Goal: Navigation & Orientation: Find specific page/section

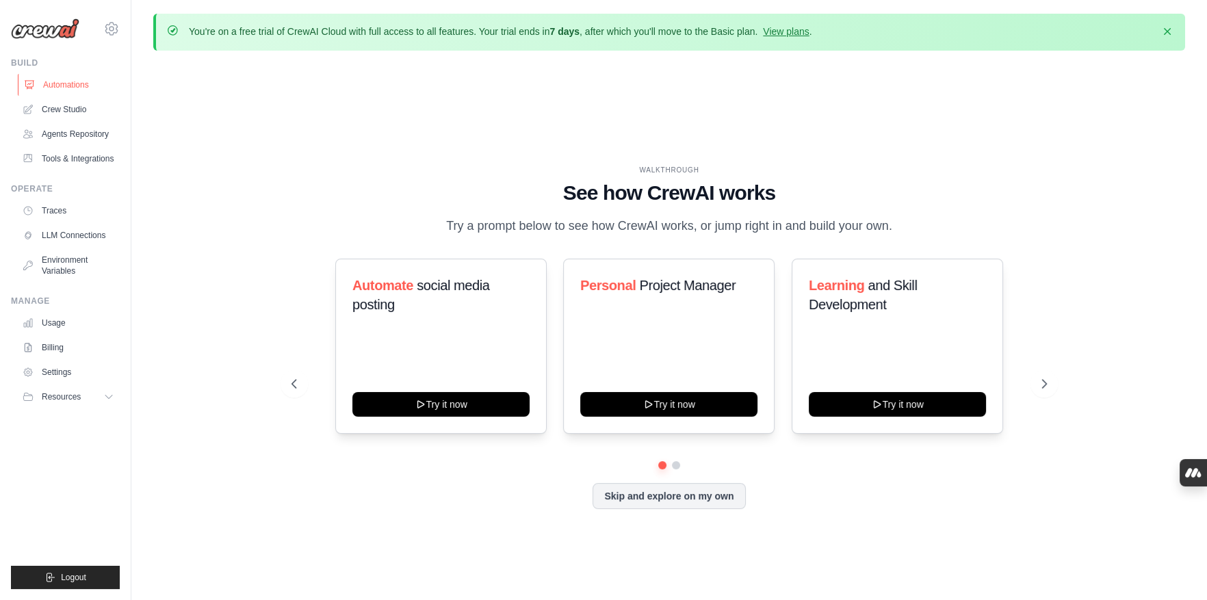
click at [83, 84] on link "Automations" at bounding box center [69, 85] width 103 height 22
click at [78, 107] on link "Crew Studio" at bounding box center [69, 109] width 103 height 22
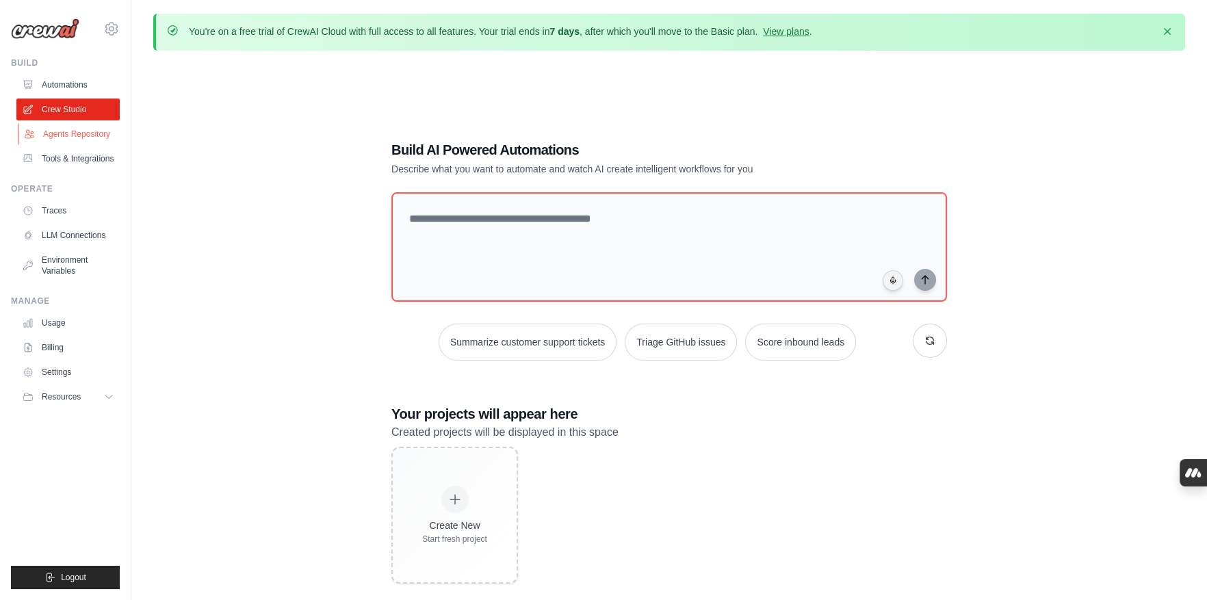
click at [93, 136] on link "Agents Repository" at bounding box center [69, 134] width 103 height 22
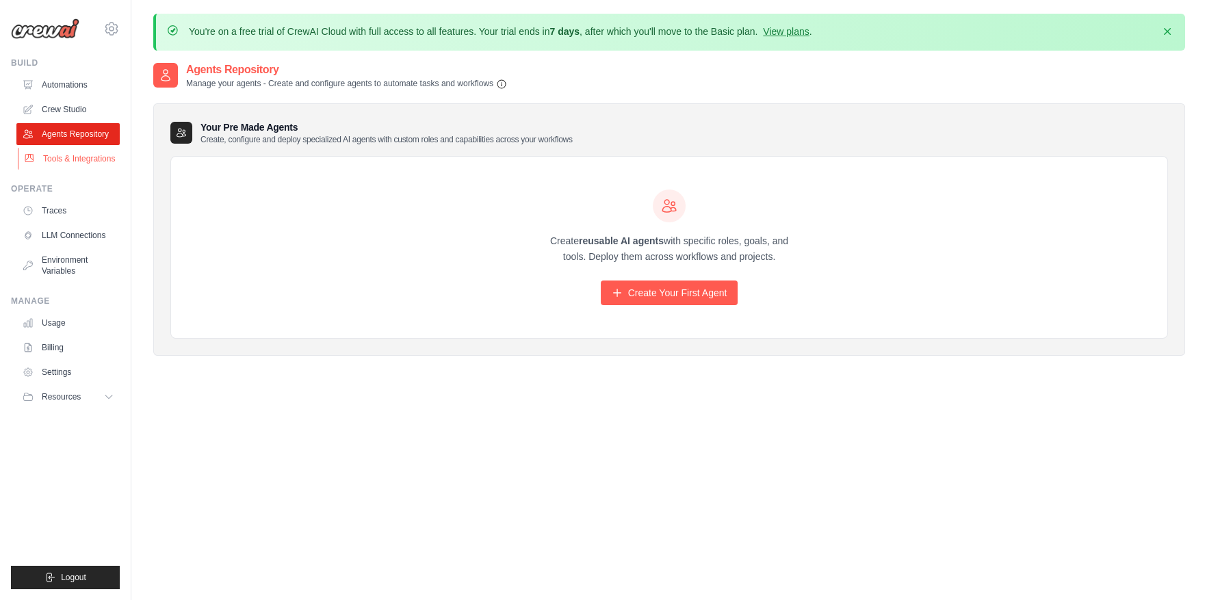
click at [95, 153] on link "Tools & Integrations" at bounding box center [69, 159] width 103 height 22
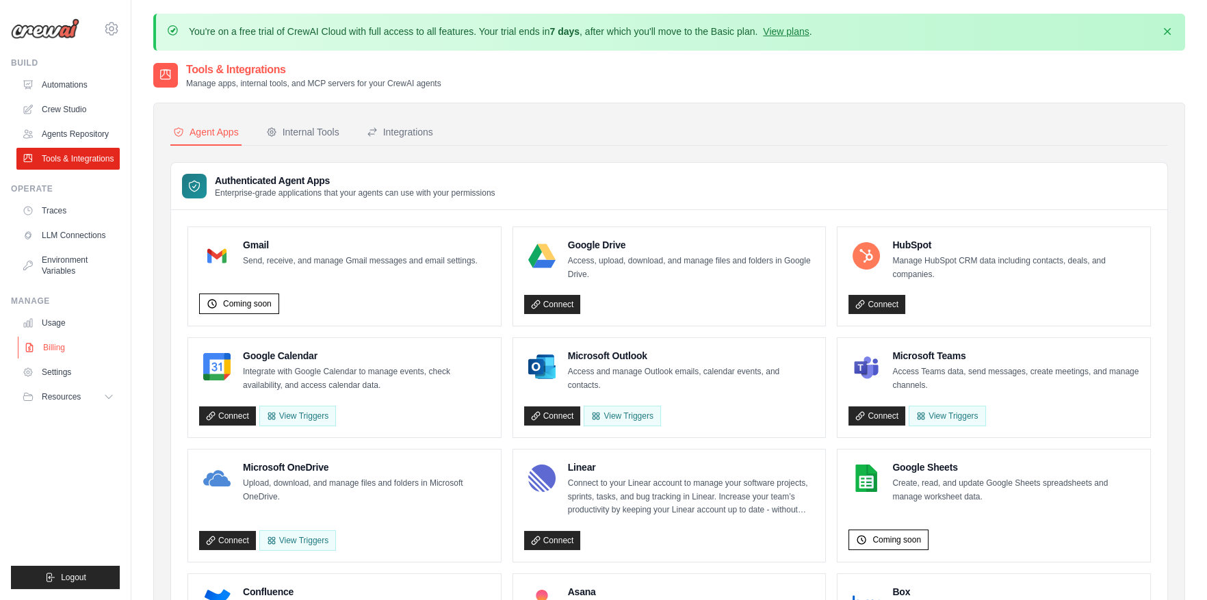
click at [56, 349] on link "Billing" at bounding box center [69, 348] width 103 height 22
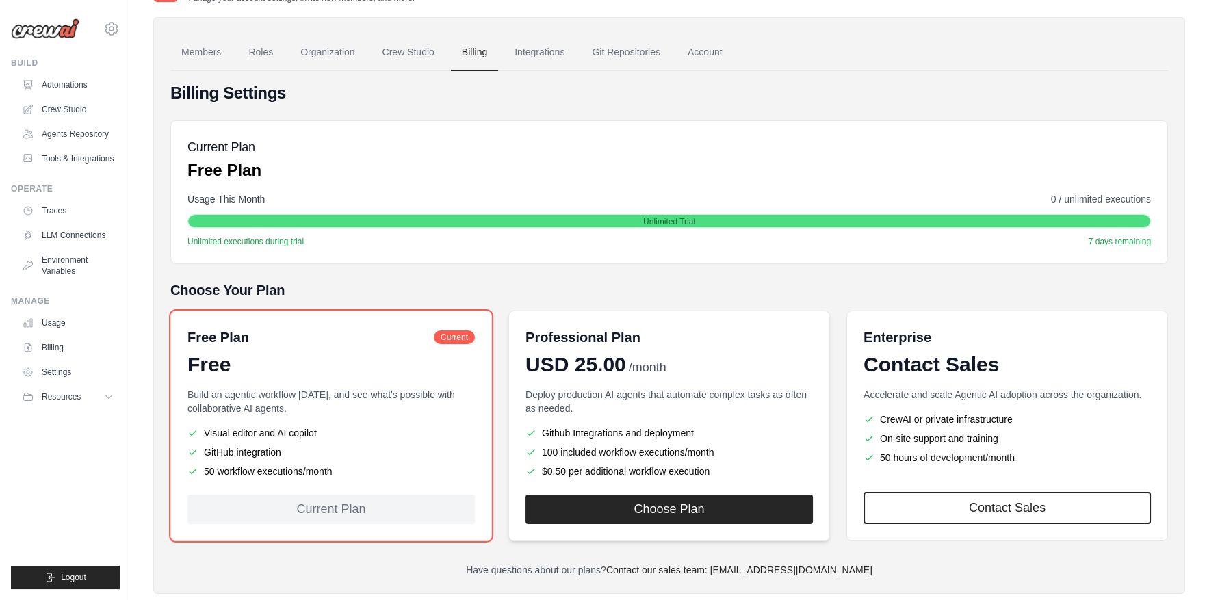
scroll to position [114, 0]
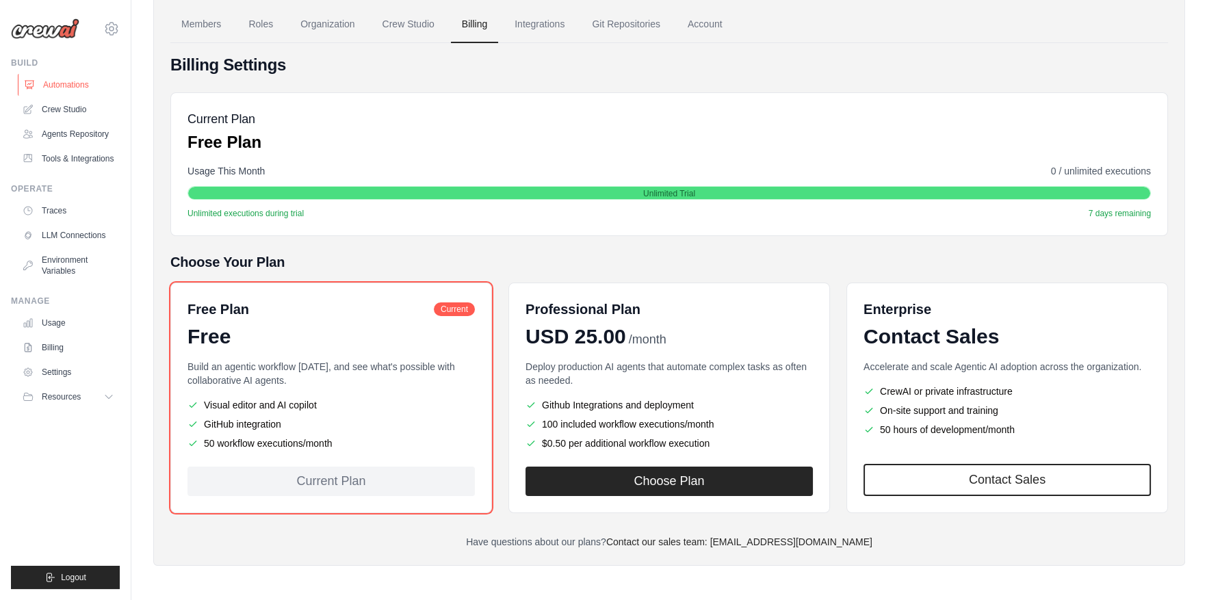
click at [73, 79] on link "Automations" at bounding box center [69, 85] width 103 height 22
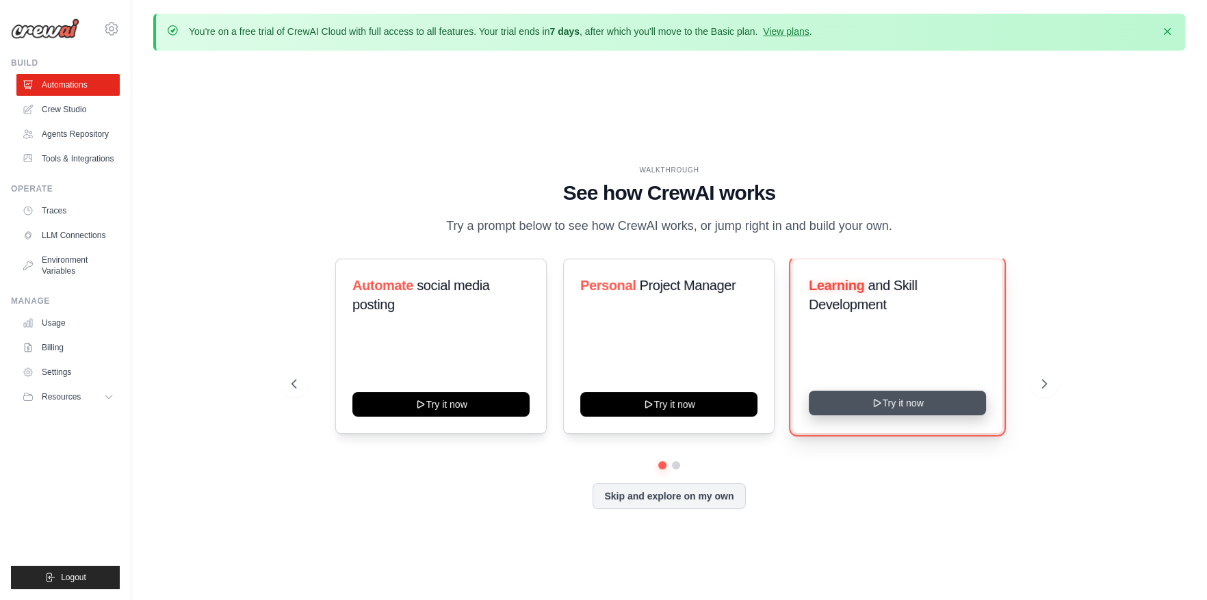
click at [958, 408] on button "Try it now" at bounding box center [896, 403] width 177 height 25
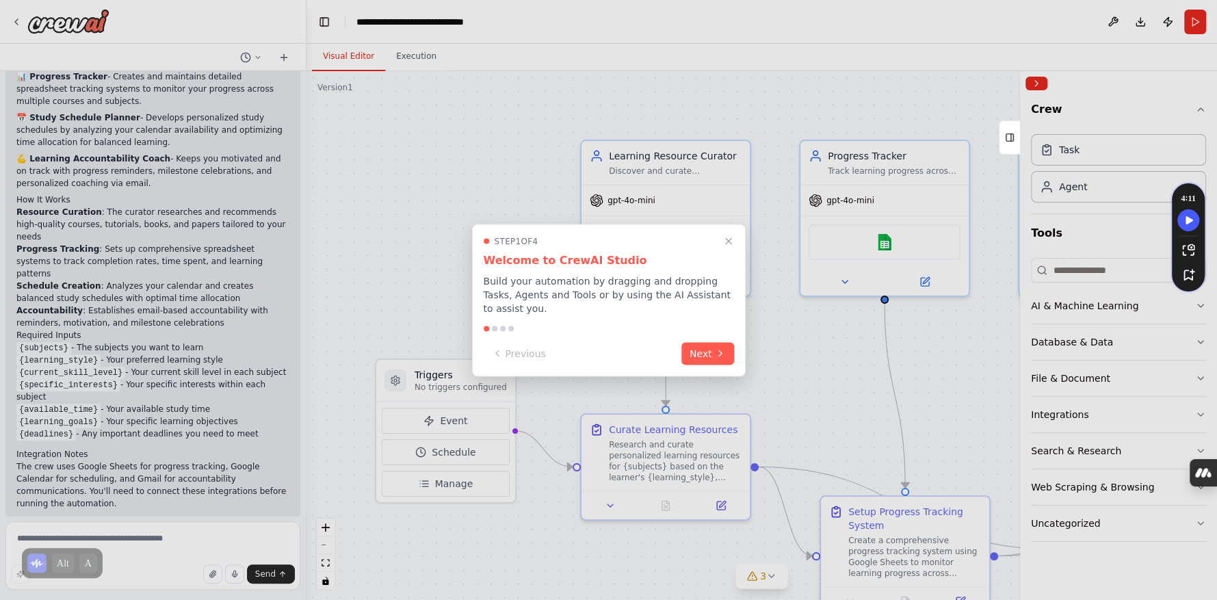
scroll to position [989, 0]
